Goal: Task Accomplishment & Management: Use online tool/utility

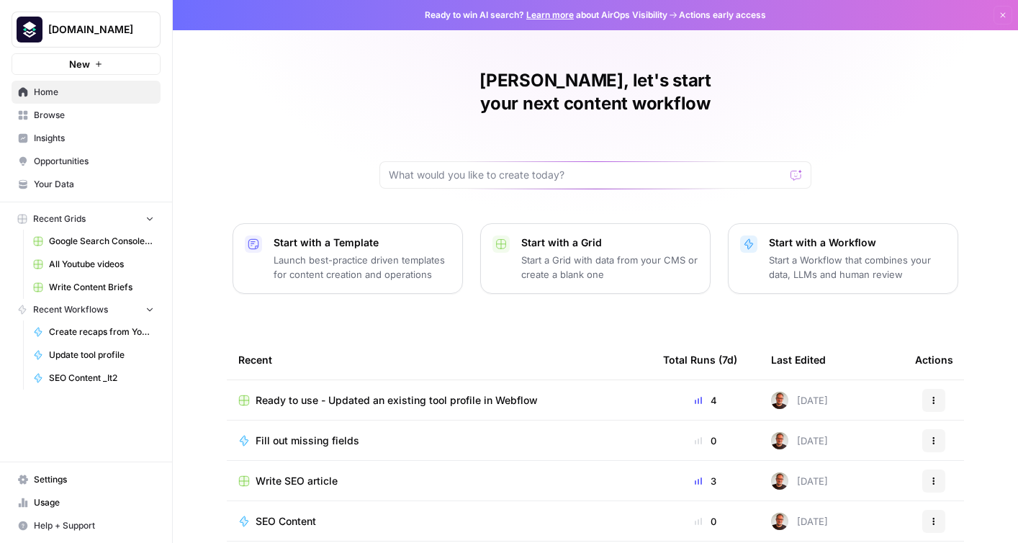
click at [412, 385] on td "Ready to use - Updated an existing tool profile in Webflow" at bounding box center [439, 400] width 425 height 40
click at [452, 393] on span "Ready to use - Updated an existing tool profile in Webflow" at bounding box center [397, 400] width 282 height 14
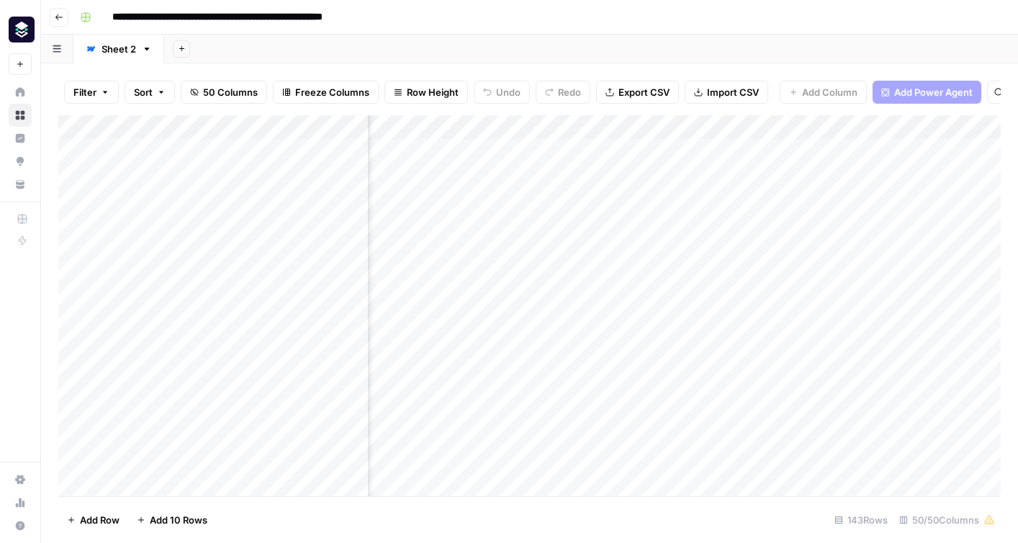
scroll to position [0, 5642]
click at [637, 130] on div "Add Column" at bounding box center [529, 305] width 943 height 381
click at [569, 263] on span "Remove Column" at bounding box center [611, 268] width 126 height 14
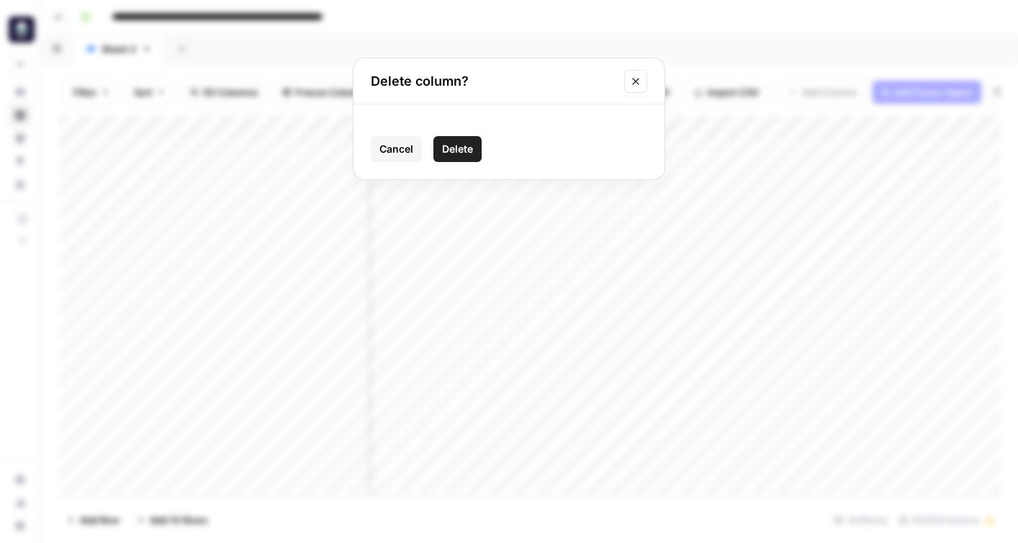
click at [463, 155] on span "Delete" at bounding box center [457, 149] width 31 height 14
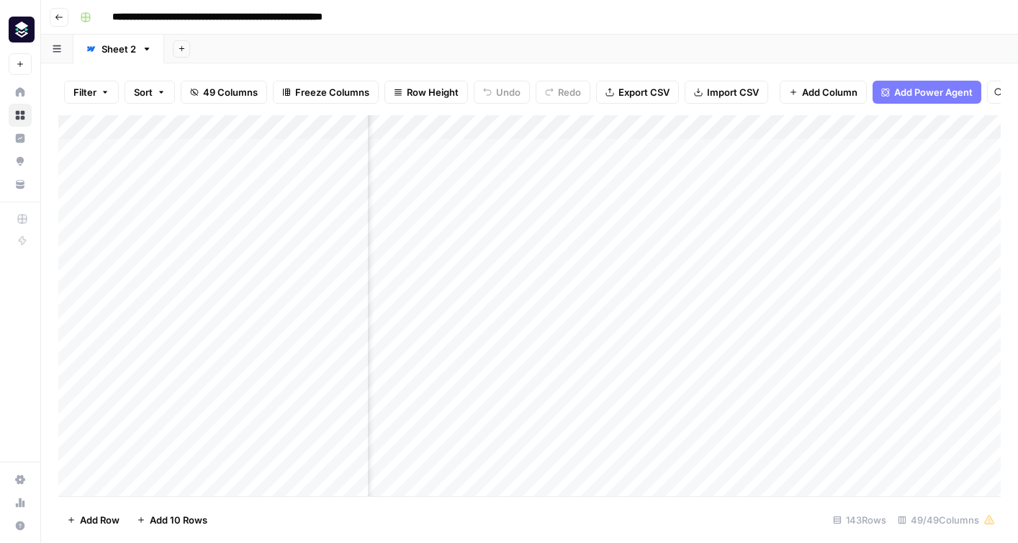
scroll to position [0, 5284]
click at [552, 126] on div "Add Column" at bounding box center [529, 305] width 943 height 381
click at [571, 159] on input "Platform Engineering Category (1)" at bounding box center [575, 162] width 146 height 14
click at [727, 18] on div "**********" at bounding box center [539, 17] width 930 height 23
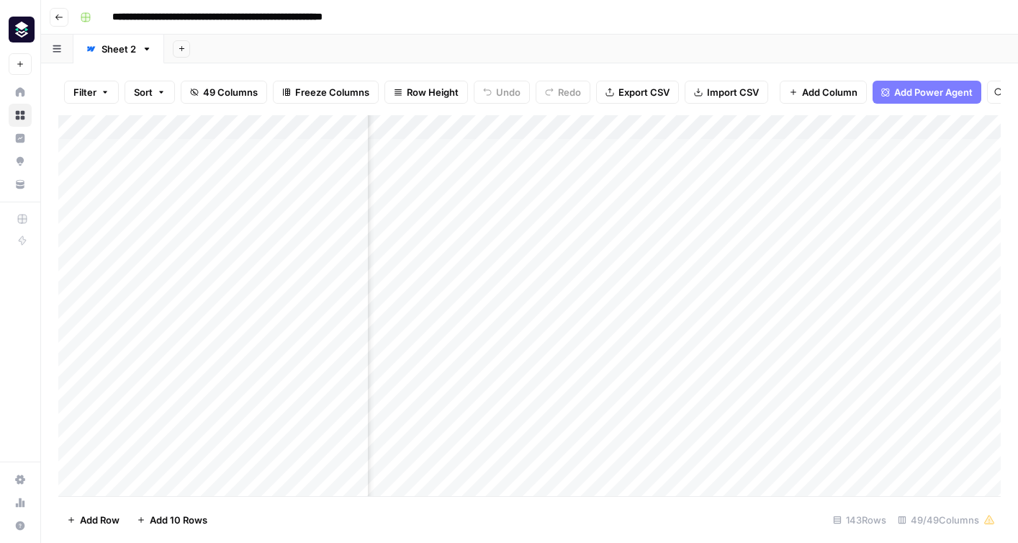
click at [678, 131] on div "Add Column" at bounding box center [529, 305] width 943 height 381
click at [733, 12] on div "**********" at bounding box center [539, 17] width 930 height 23
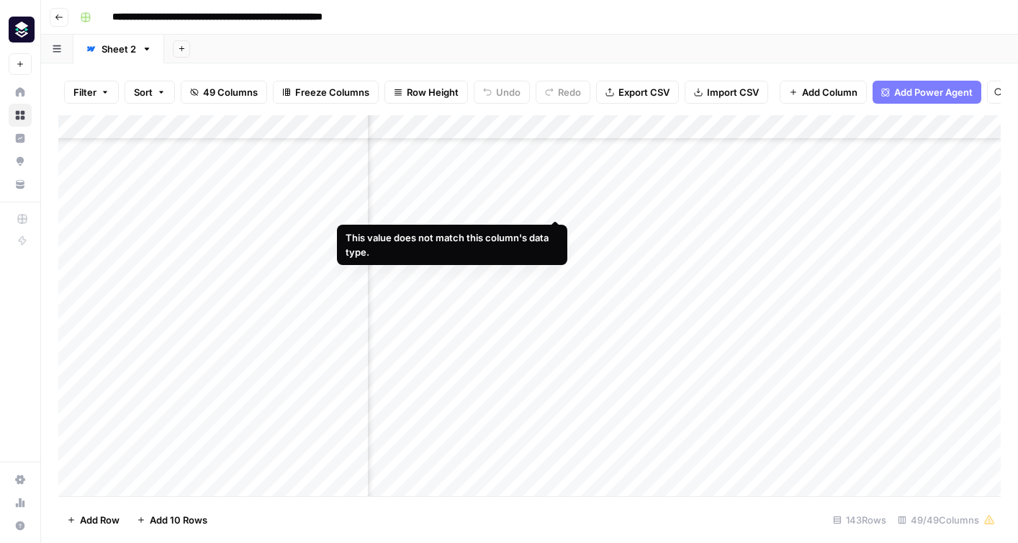
click at [559, 204] on div "Add Column" at bounding box center [529, 305] width 943 height 381
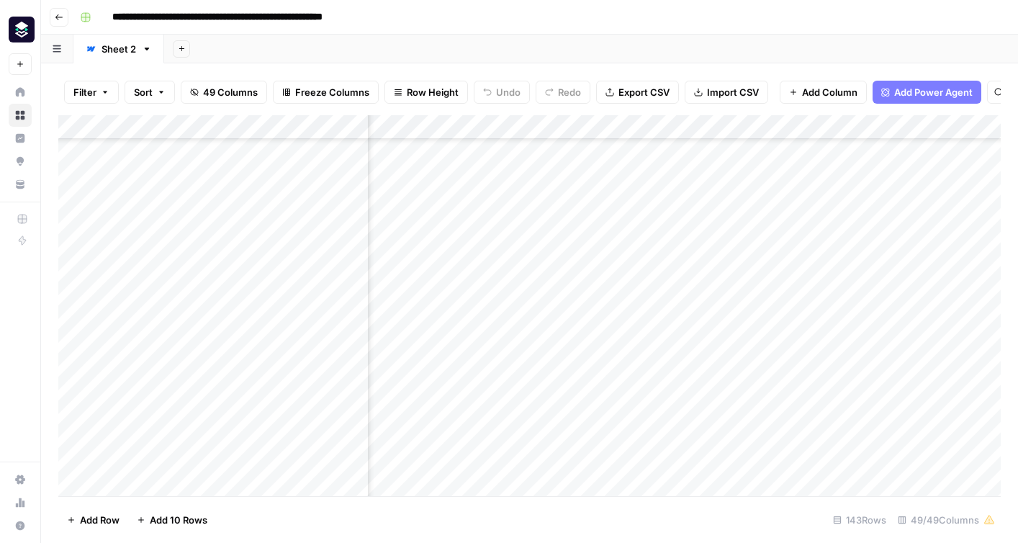
scroll to position [704, 6020]
click at [854, 202] on div "Add Column" at bounding box center [529, 305] width 943 height 381
click at [908, 205] on div "Add Column" at bounding box center [529, 305] width 943 height 381
click at [889, 208] on div "Add Column" at bounding box center [529, 305] width 943 height 381
click at [889, 127] on div "Add Column" at bounding box center [529, 305] width 943 height 381
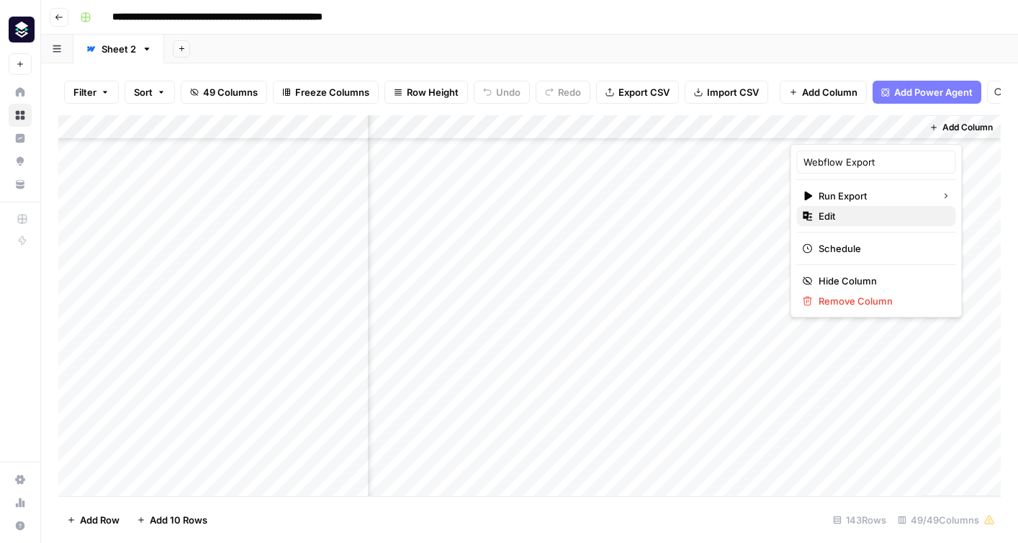
click at [828, 220] on span "Edit" at bounding box center [882, 216] width 126 height 14
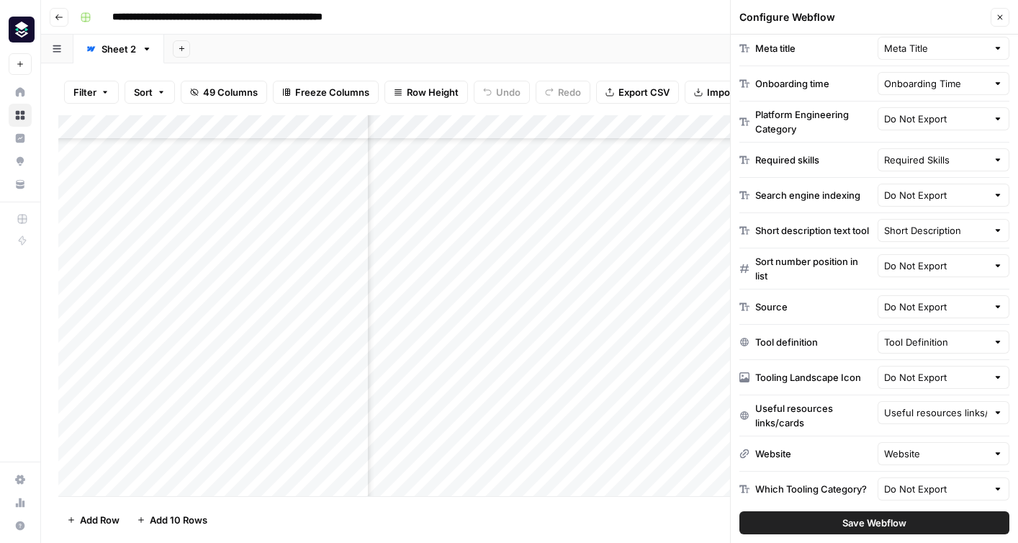
scroll to position [624, 0]
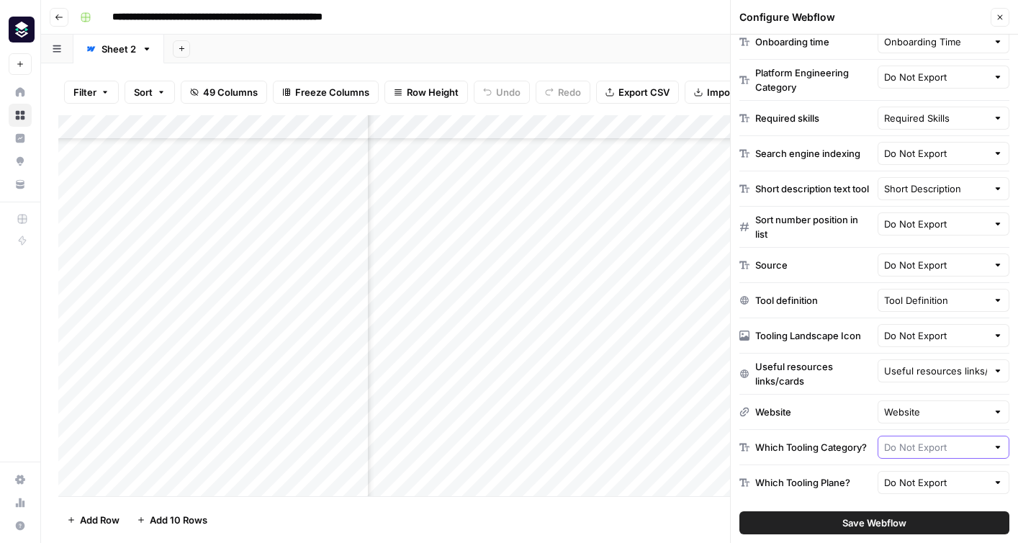
click at [940, 452] on input "text" at bounding box center [936, 447] width 104 height 14
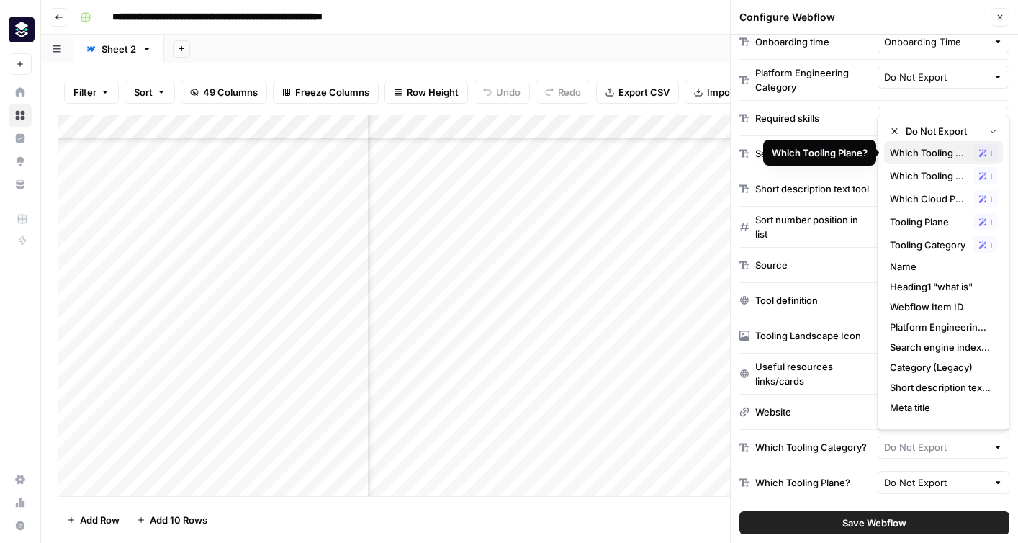
click at [935, 156] on span "Which Tooling Plane?" at bounding box center [929, 152] width 78 height 14
type input "Which Tooling Plane?"
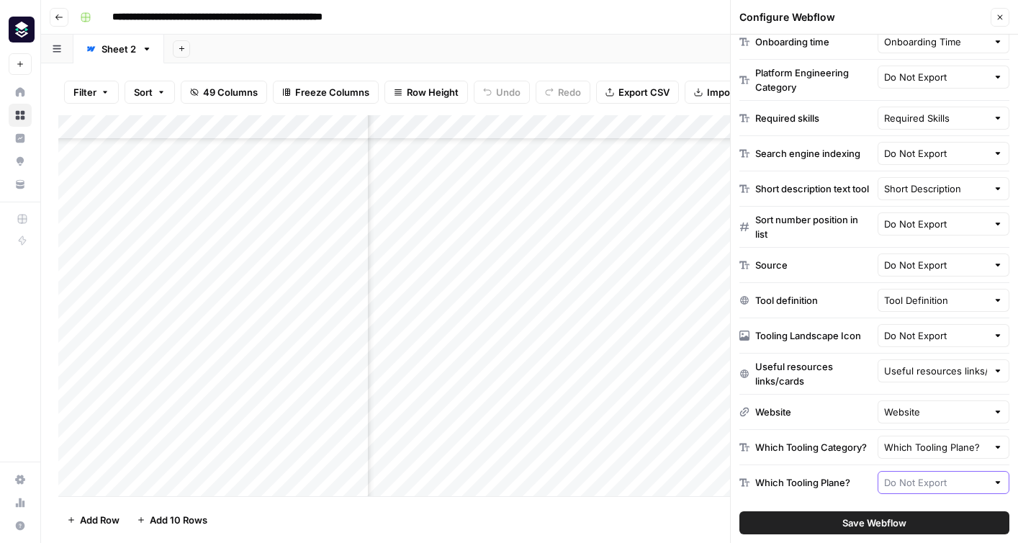
click at [908, 482] on input "text" at bounding box center [936, 482] width 104 height 14
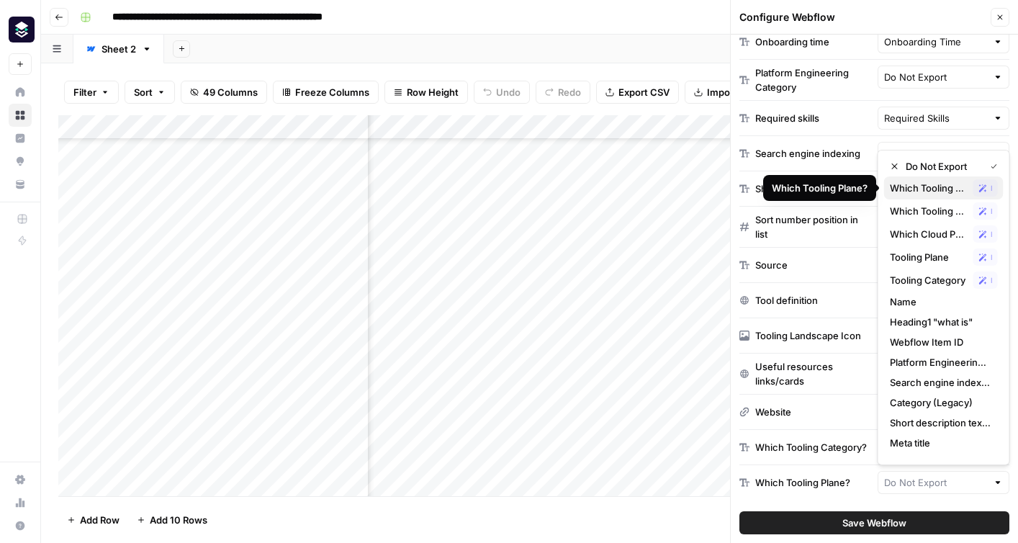
click at [917, 189] on span "Which Tooling Plane?" at bounding box center [929, 188] width 78 height 14
type input "Which Tooling Plane?"
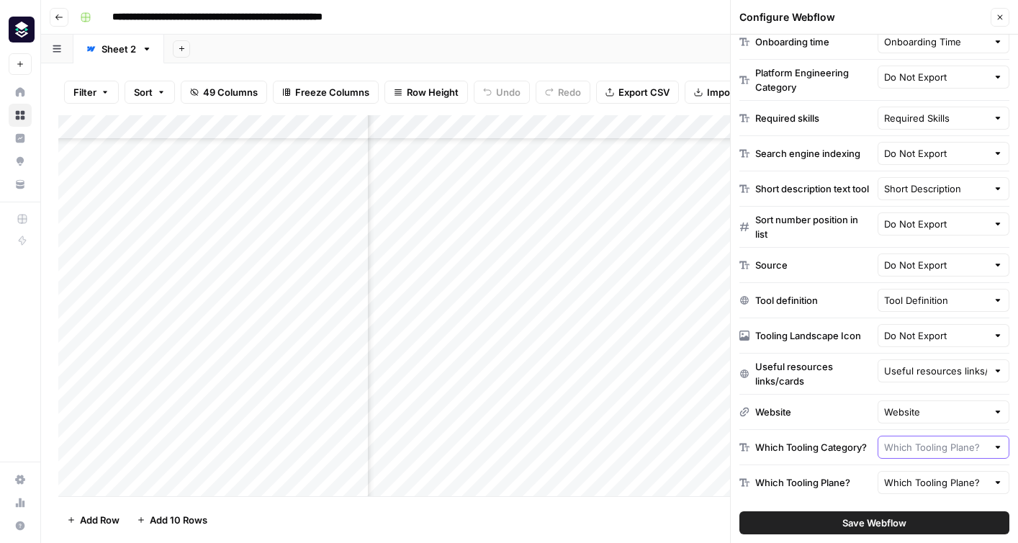
click at [916, 446] on input "text" at bounding box center [936, 447] width 104 height 14
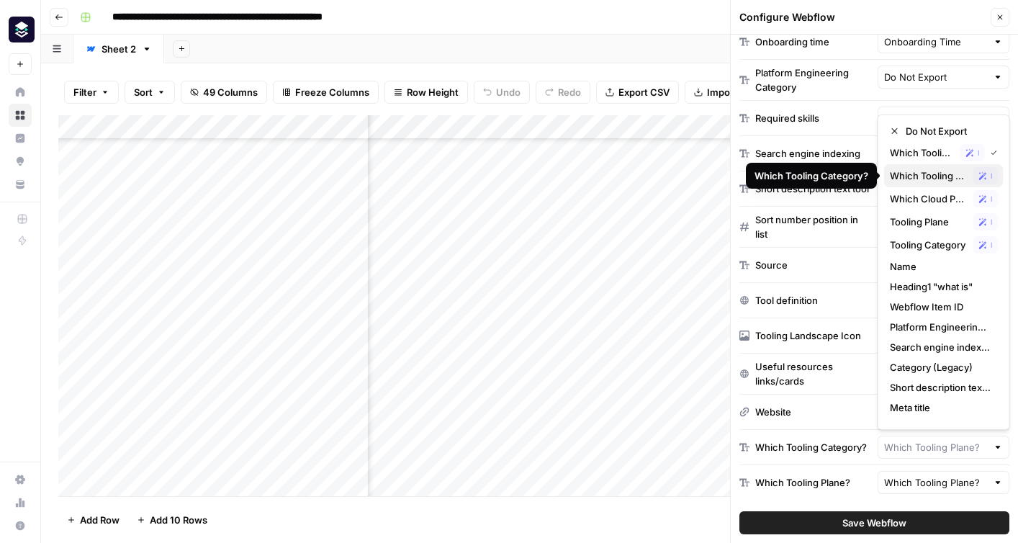
click at [924, 181] on span "Which Tooling Category?" at bounding box center [929, 176] width 78 height 14
type input "Which Tooling Category?"
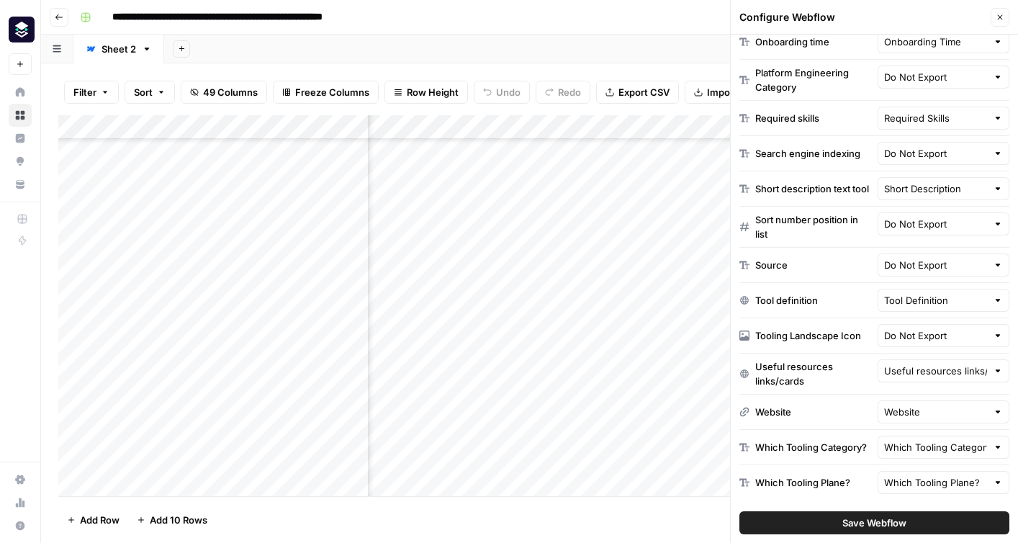
click at [849, 521] on span "Save Webflow" at bounding box center [875, 523] width 64 height 14
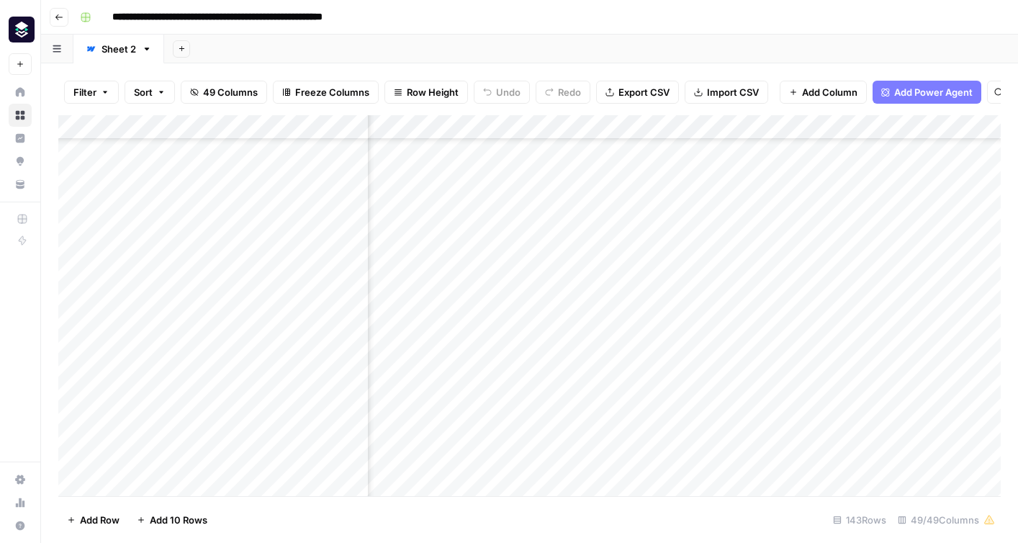
scroll to position [704, 621]
click at [694, 131] on div "Add Column" at bounding box center [529, 305] width 943 height 381
click at [694, 131] on div at bounding box center [694, 129] width 120 height 29
click at [742, 48] on div "Add Sheet" at bounding box center [591, 49] width 854 height 29
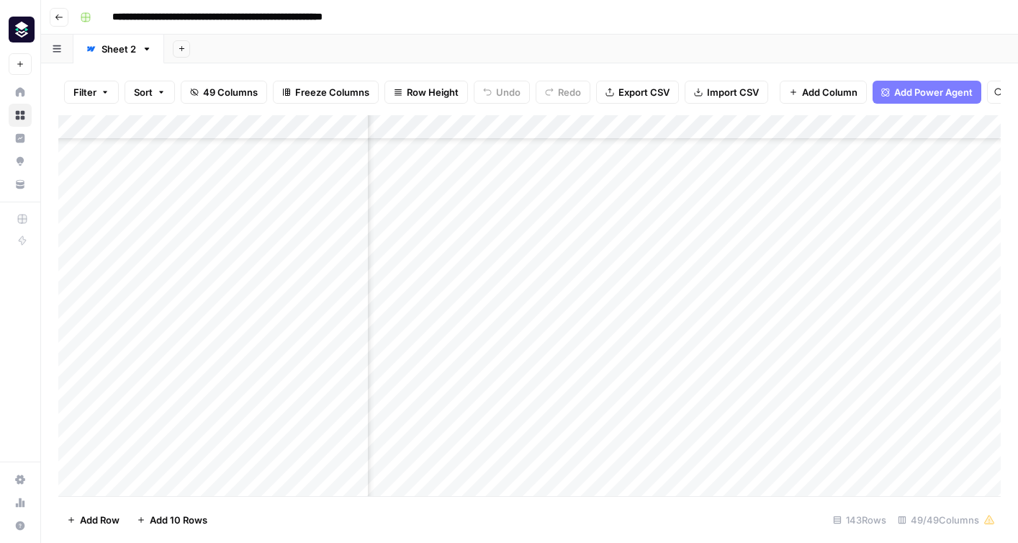
click at [663, 293] on div "Add Column" at bounding box center [529, 305] width 943 height 381
click at [663, 293] on body "**********" at bounding box center [509, 271] width 1018 height 543
click at [668, 295] on textarea "**********" at bounding box center [748, 295] width 230 height 20
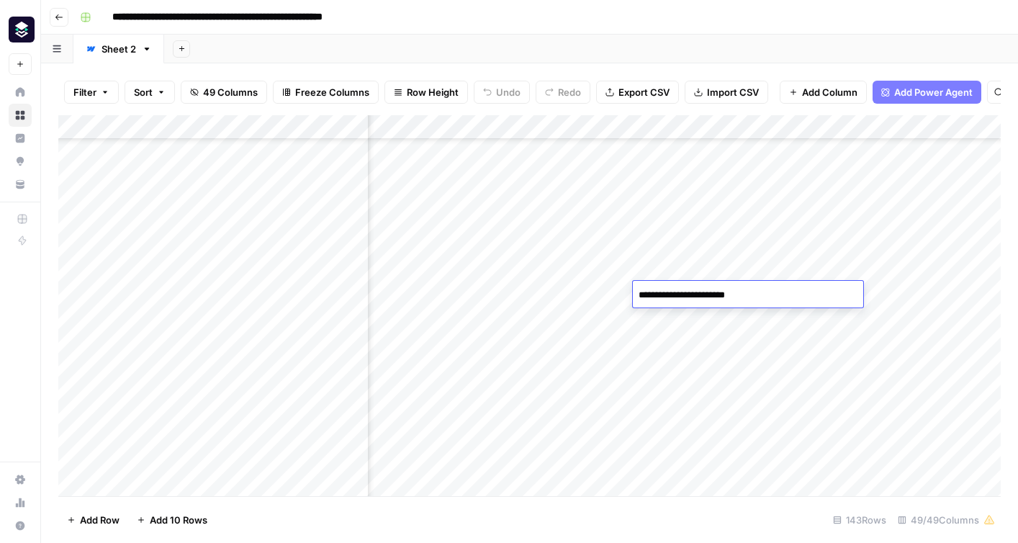
click at [668, 295] on textarea "**********" at bounding box center [748, 295] width 230 height 20
type textarea "**********"
click at [695, 294] on div "Add Column" at bounding box center [529, 305] width 943 height 381
click at [770, 294] on div "Add Column" at bounding box center [529, 305] width 943 height 381
click at [776, 291] on div "Add Column" at bounding box center [529, 305] width 943 height 381
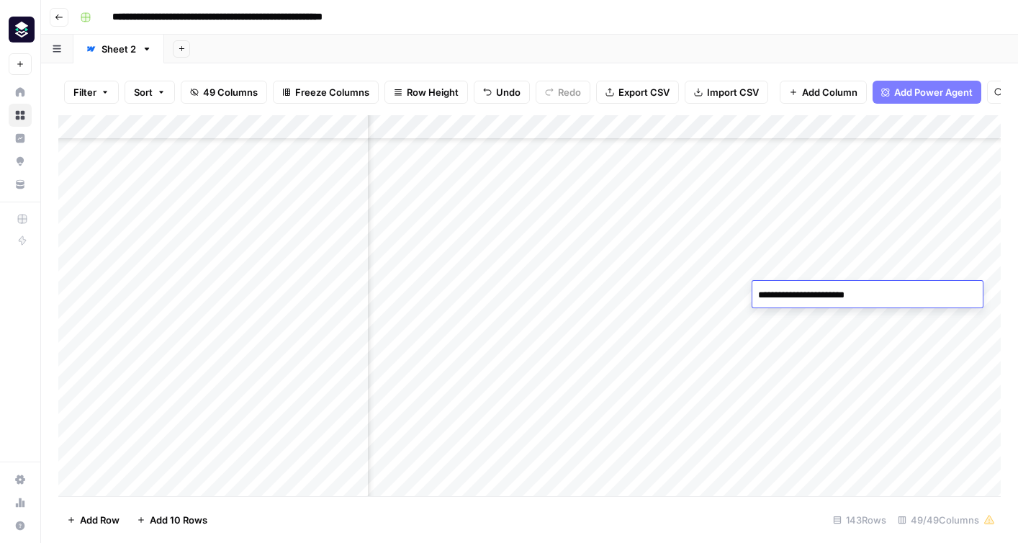
click at [776, 291] on textarea "**********" at bounding box center [868, 295] width 230 height 20
type textarea "********"
click at [537, 297] on div "Add Column" at bounding box center [529, 305] width 943 height 381
click at [616, 125] on div "Add Column" at bounding box center [529, 305] width 943 height 381
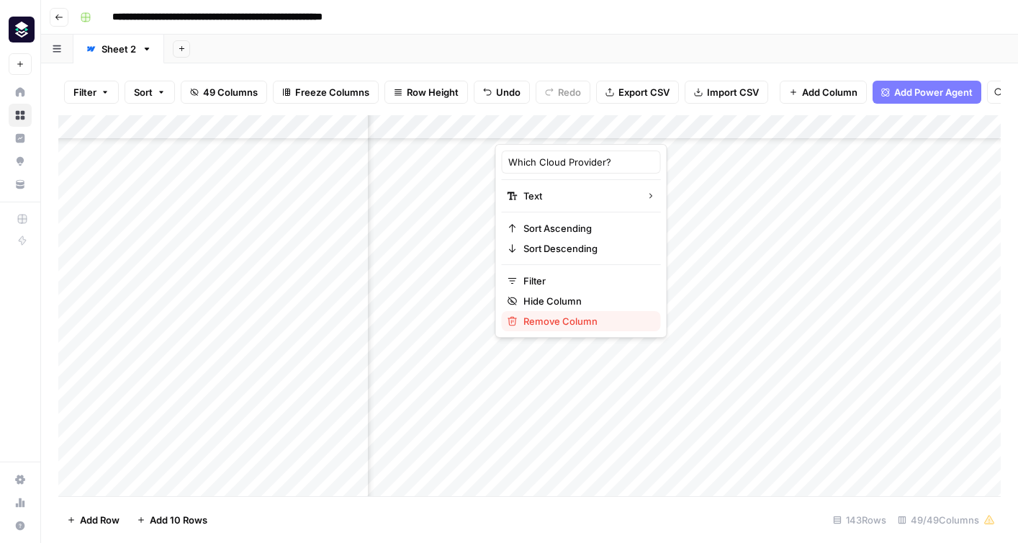
click at [573, 320] on span "Remove Column" at bounding box center [587, 321] width 126 height 14
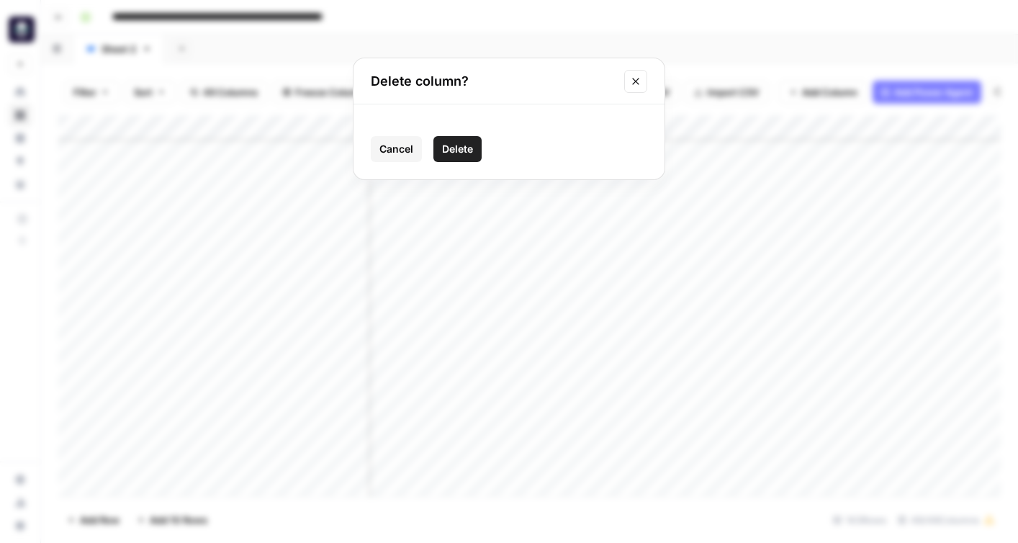
click at [455, 153] on span "Delete" at bounding box center [457, 149] width 31 height 14
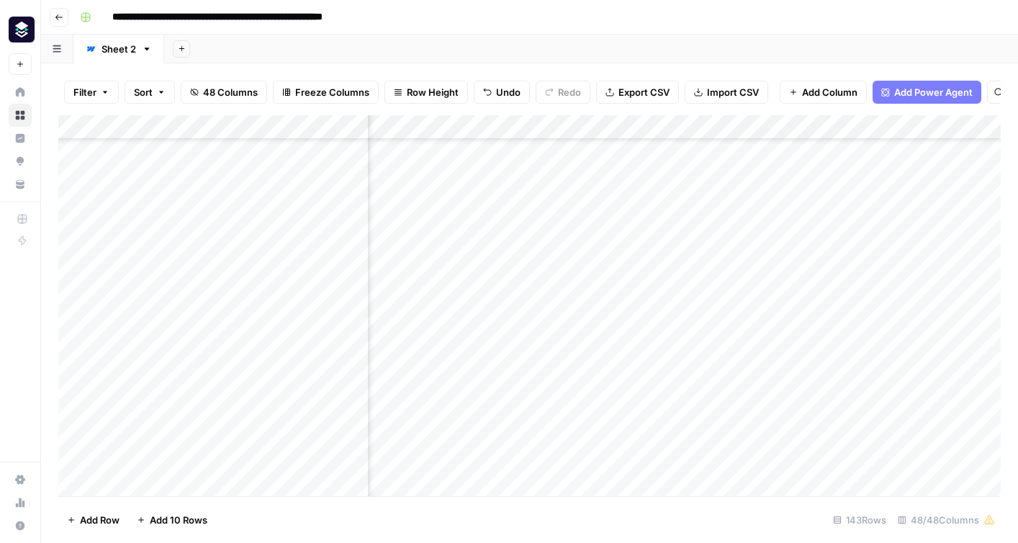
click at [616, 127] on div "Add Column" at bounding box center [529, 305] width 943 height 381
click at [578, 325] on span "Remove Column" at bounding box center [587, 321] width 126 height 14
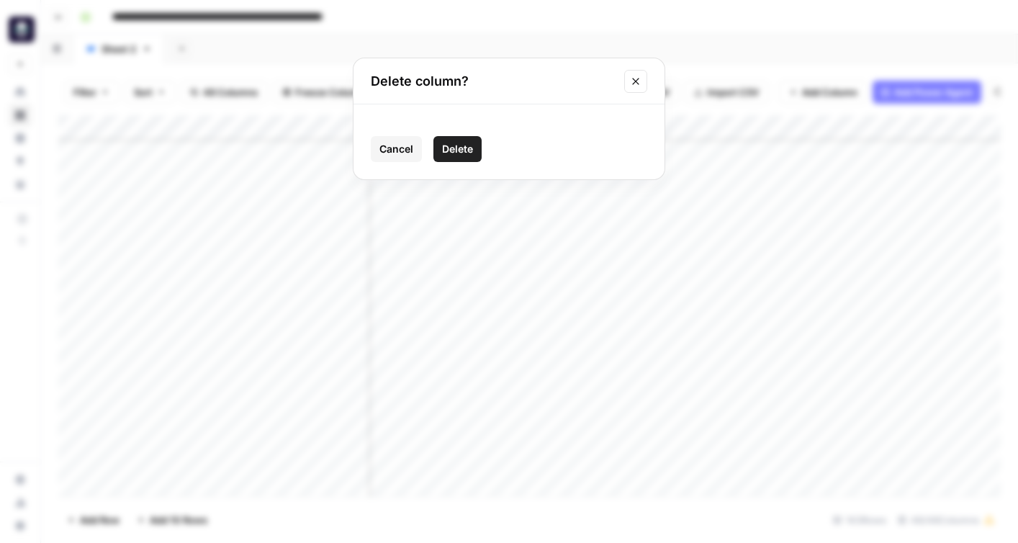
click at [454, 150] on span "Delete" at bounding box center [457, 149] width 31 height 14
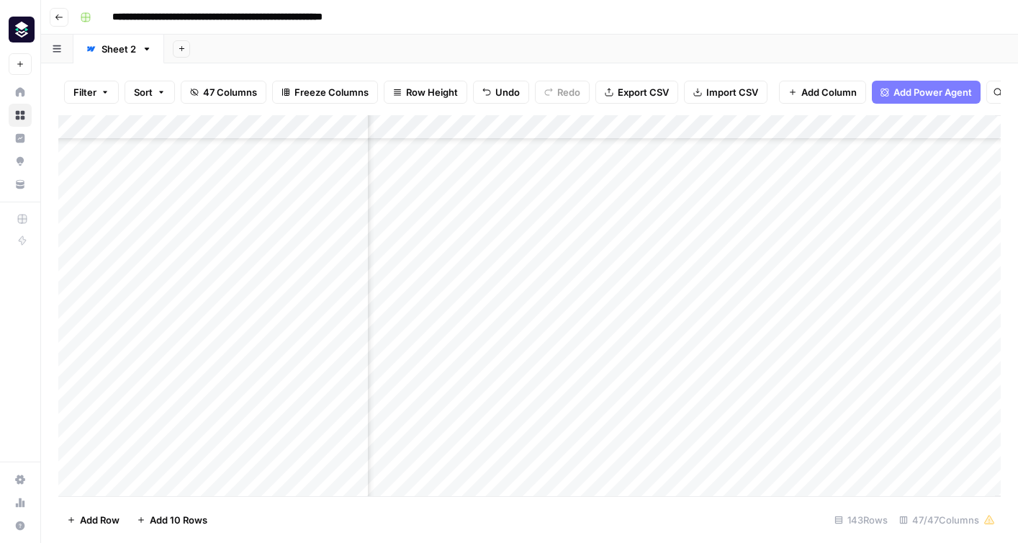
scroll to position [616, 5760]
click at [912, 296] on div "Add Column" at bounding box center [529, 305] width 943 height 381
click at [892, 291] on div "Add Column" at bounding box center [529, 305] width 943 height 381
click at [891, 129] on div "Add Column" at bounding box center [529, 305] width 943 height 381
click at [839, 215] on span "Edit" at bounding box center [882, 216] width 126 height 14
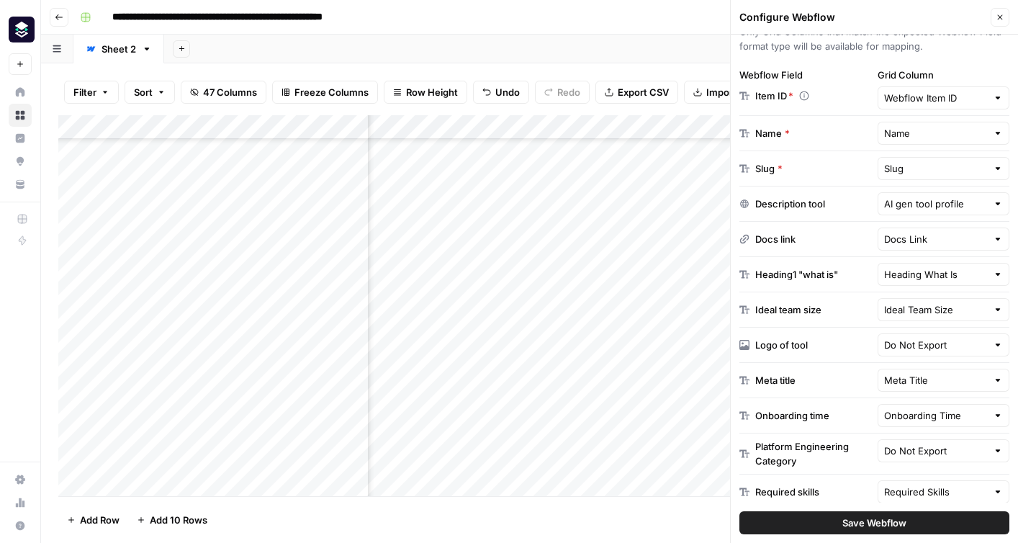
scroll to position [251, 0]
click at [965, 350] on input "text" at bounding box center [936, 343] width 104 height 14
click at [928, 396] on span "Logo of tool" at bounding box center [929, 399] width 78 height 14
type input "Logo of tool"
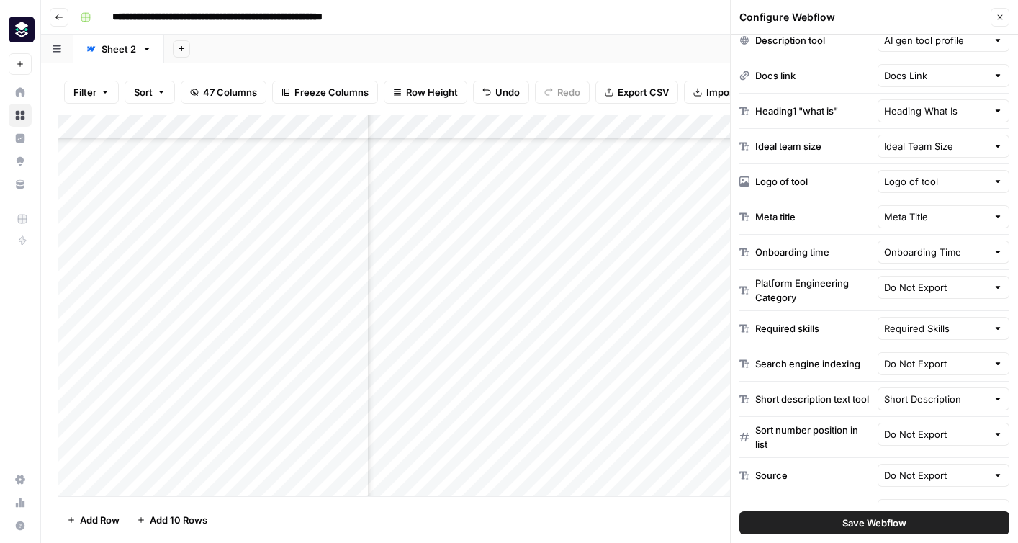
scroll to position [434, 0]
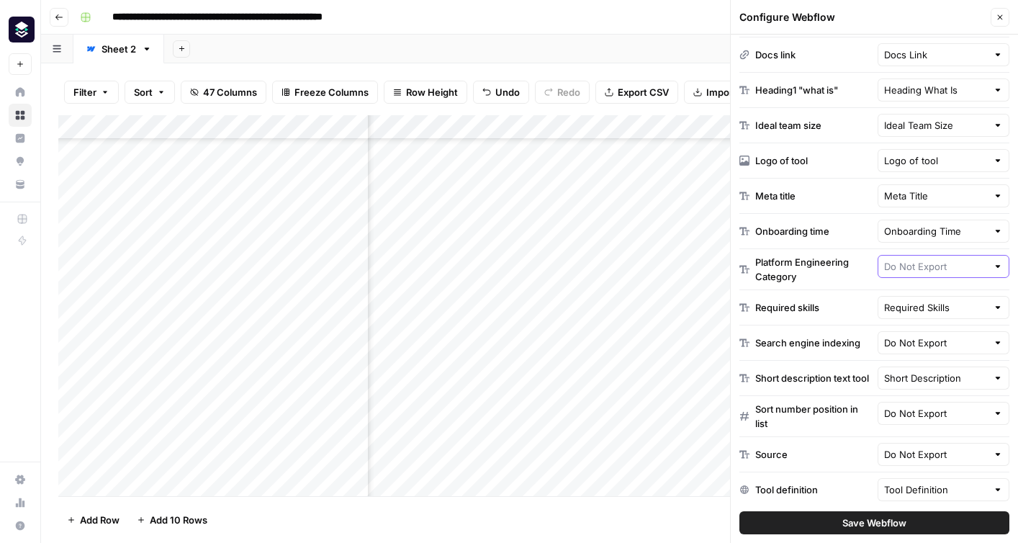
click at [932, 265] on input "text" at bounding box center [936, 266] width 104 height 14
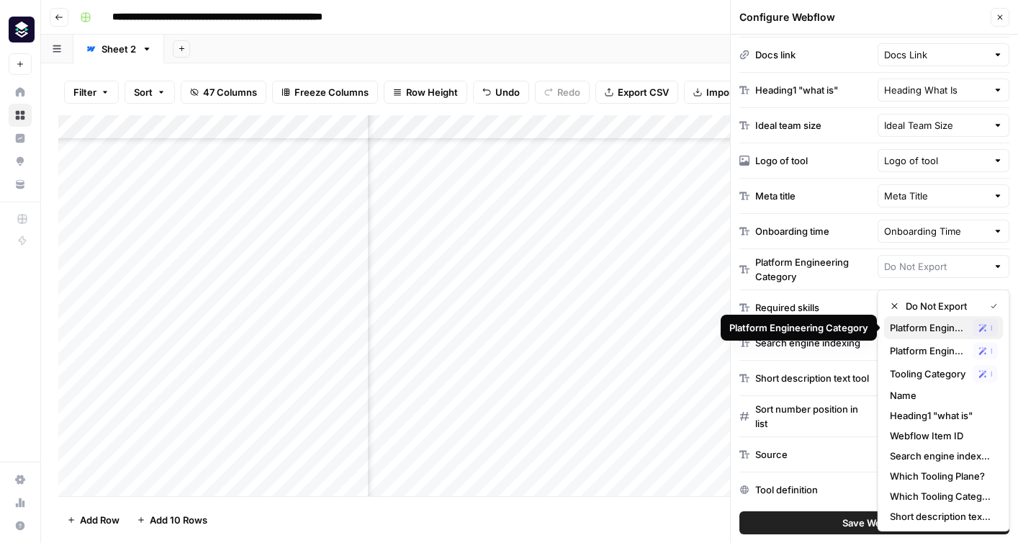
click at [929, 335] on div "Platform Engineering Category Possible Match" at bounding box center [944, 327] width 108 height 17
type input "Platform Engineering Category"
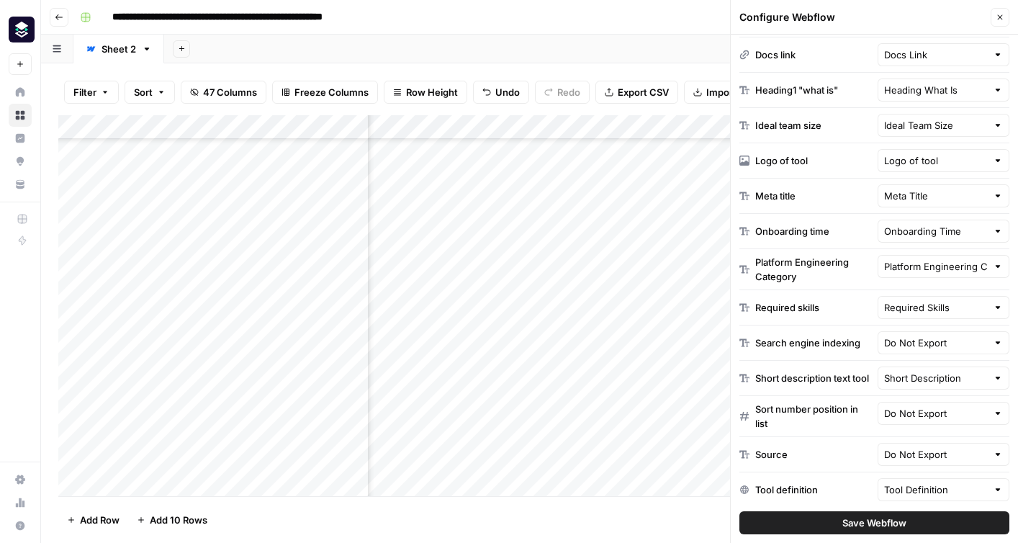
scroll to position [616, 4989]
click at [608, 135] on div "Add Column" at bounding box center [529, 305] width 943 height 381
click at [608, 160] on input "Platform Engineering Category (1)" at bounding box center [611, 162] width 146 height 14
click at [619, 161] on input "Platform Engineering Category (1)" at bounding box center [611, 162] width 146 height 14
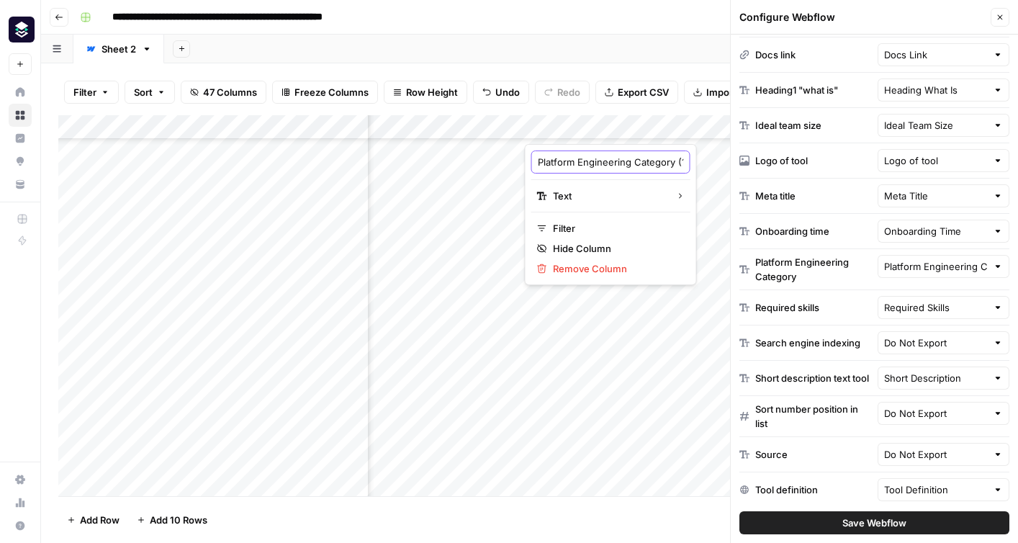
click at [619, 161] on input "Platform Engineering Category (1)" at bounding box center [611, 162] width 146 height 14
click at [939, 266] on input "text" at bounding box center [936, 266] width 104 height 14
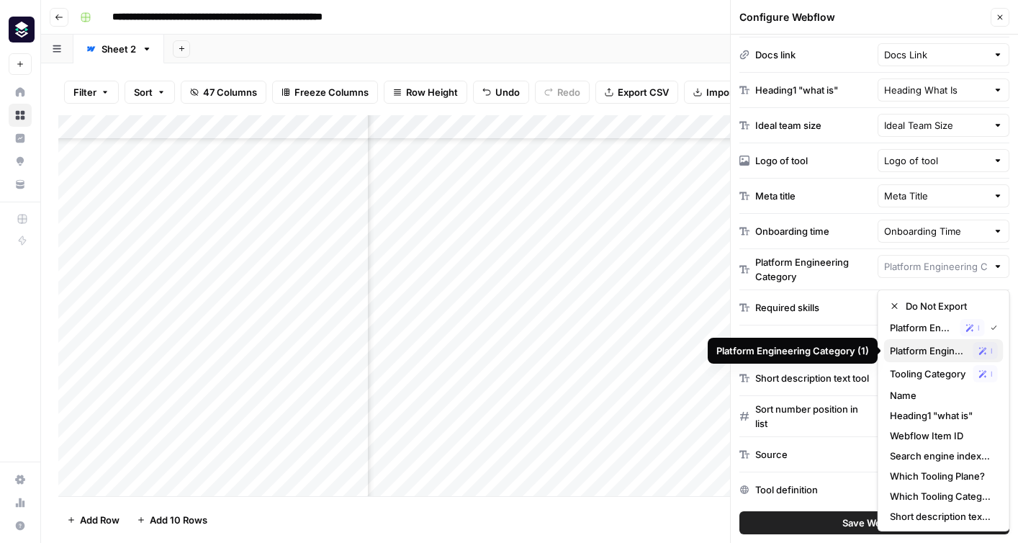
click at [923, 356] on span "Platform Engineering Category (1)" at bounding box center [929, 351] width 78 height 14
type input "Platform Engineering Category (1)"
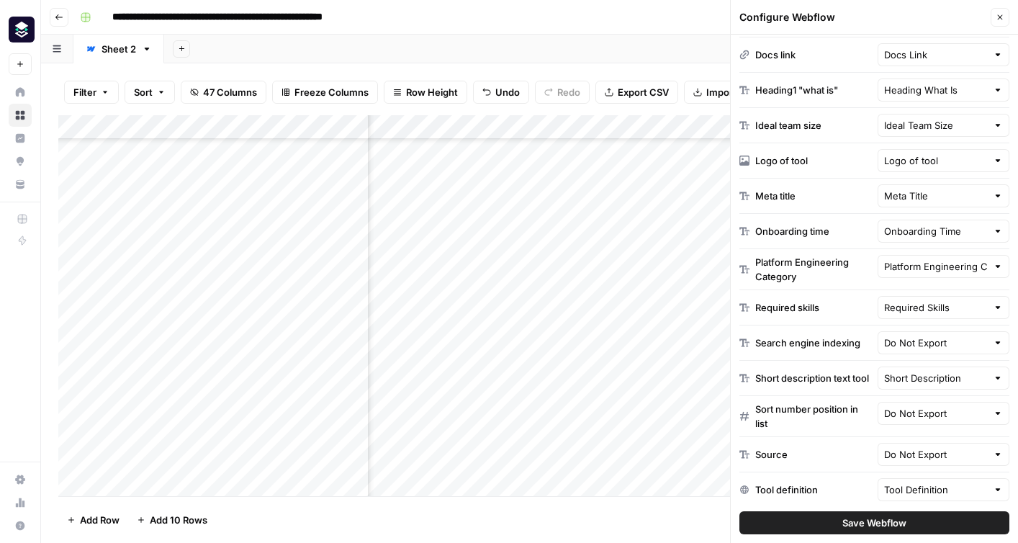
click at [619, 293] on div "Add Column" at bounding box center [529, 305] width 943 height 381
click at [619, 293] on textarea "**********" at bounding box center [639, 295] width 230 height 20
type textarea "********"
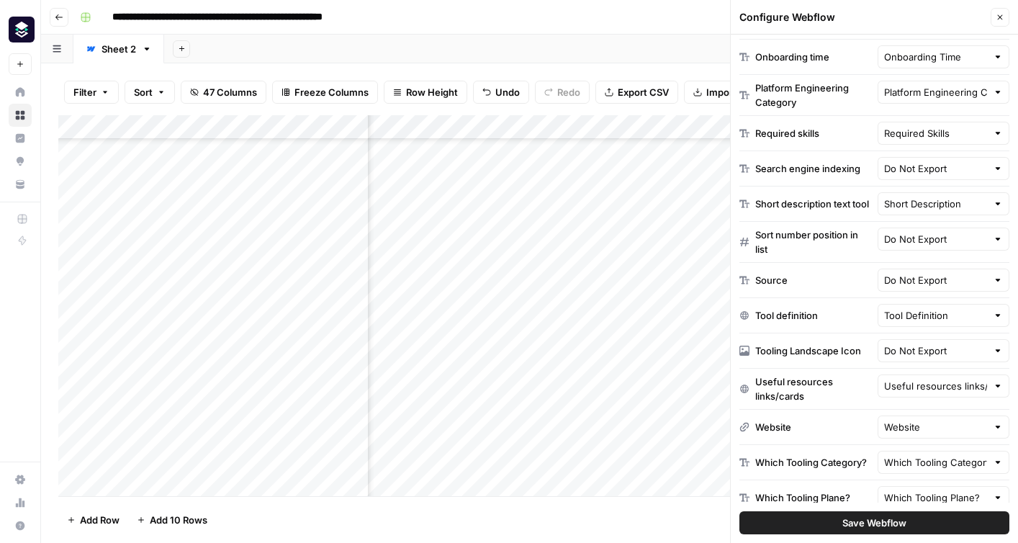
scroll to position [619, 0]
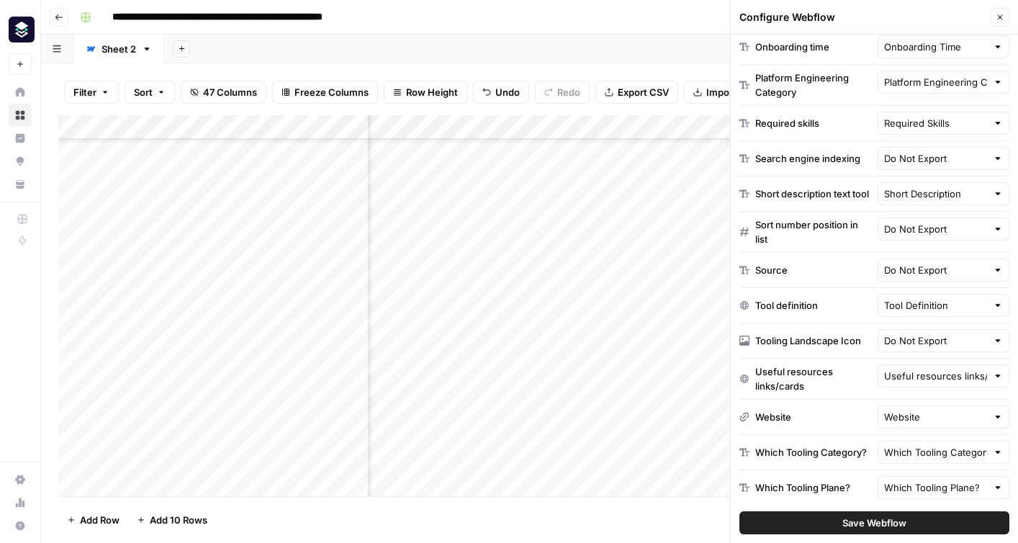
click at [844, 519] on span "Save Webflow" at bounding box center [875, 523] width 64 height 14
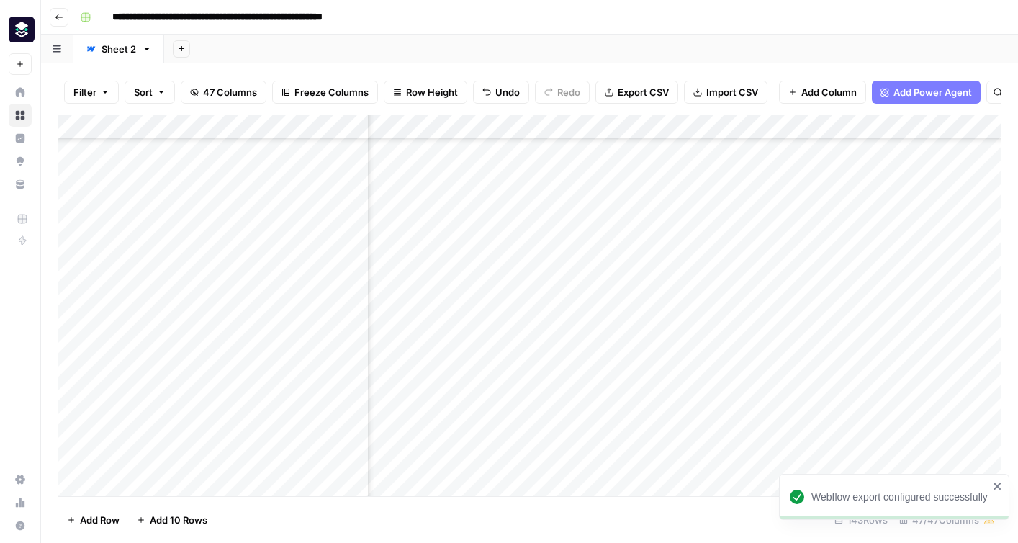
scroll to position [616, 5760]
click at [907, 294] on div "Add Column" at bounding box center [529, 305] width 943 height 381
